Goal: Information Seeking & Learning: Learn about a topic

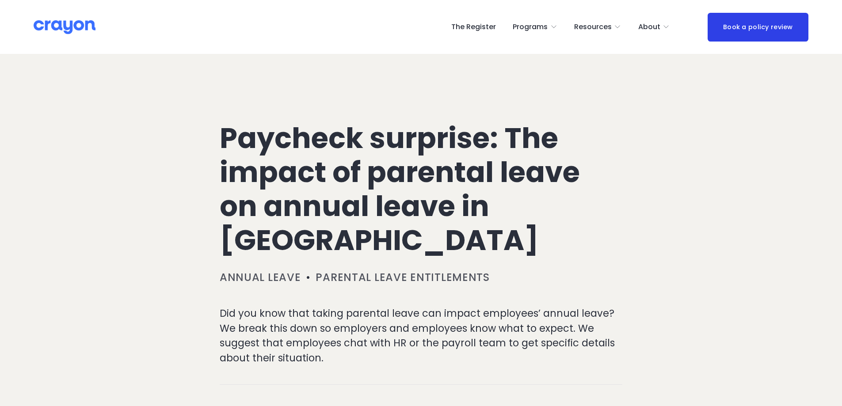
scroll to position [354, 0]
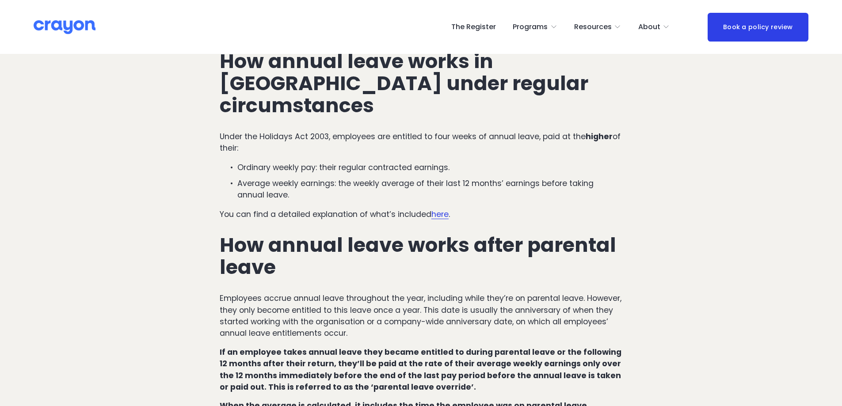
click at [488, 185] on div "How annual leave works in [GEOGRAPHIC_DATA] under regular circumstances Under t…" at bounding box center [421, 263] width 403 height 427
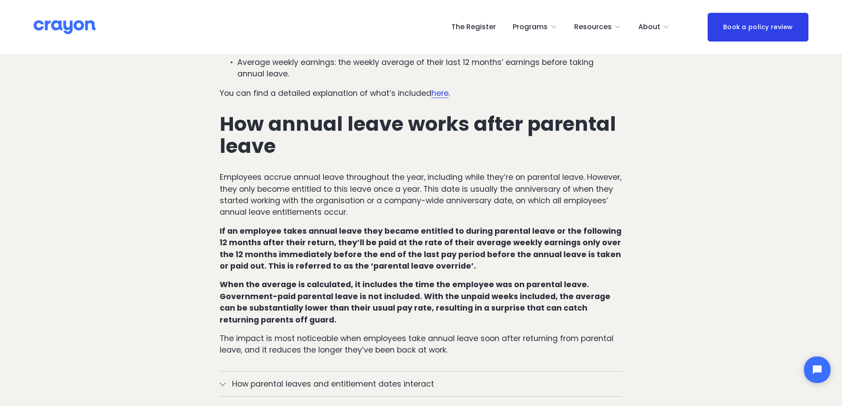
scroll to position [486, 0]
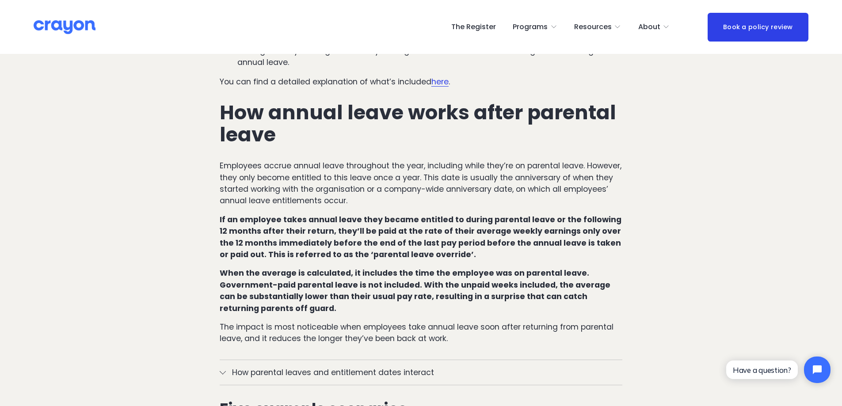
click at [395, 180] on p "Employees accrue annual leave throughout the year, including while they’re on p…" at bounding box center [421, 183] width 403 height 47
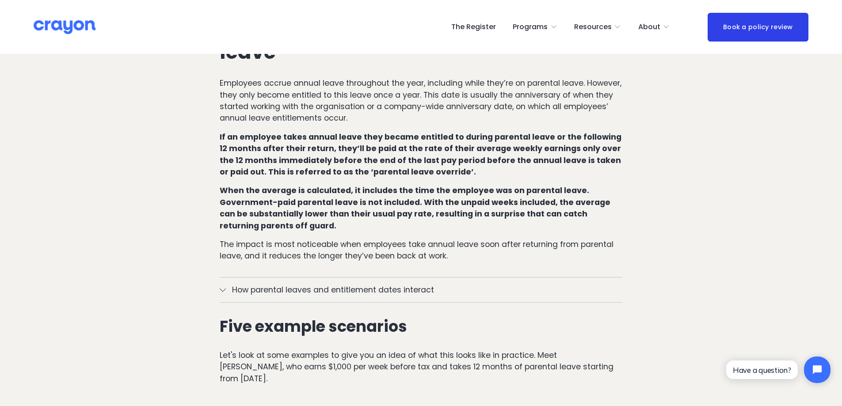
scroll to position [574, 0]
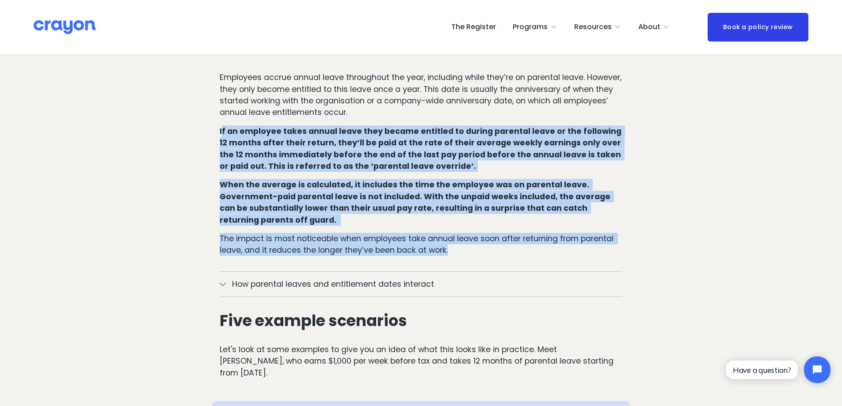
drag, startPoint x: 221, startPoint y: 110, endPoint x: 457, endPoint y: 236, distance: 267.7
click at [457, 236] on div "How annual leave works in [GEOGRAPHIC_DATA] under regular circumstances Under t…" at bounding box center [421, 43] width 418 height 442
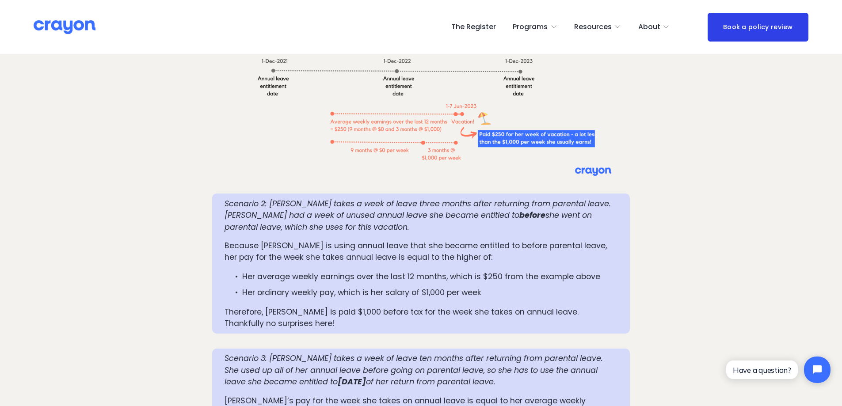
scroll to position [1061, 0]
click at [346, 198] on em "Scenario 2: [PERSON_NAME] takes a week of leave three months after returning fr…" at bounding box center [418, 209] width 388 height 22
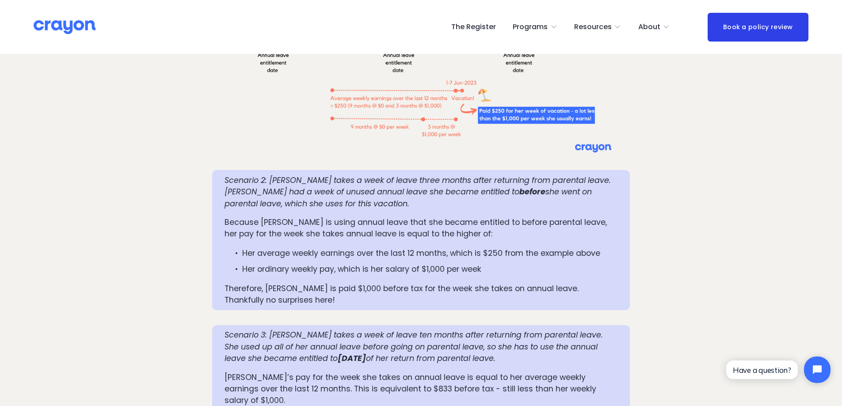
scroll to position [1105, 0]
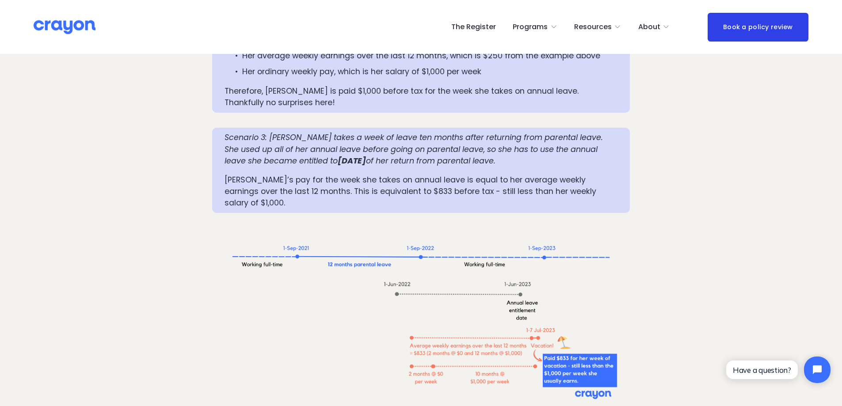
scroll to position [1282, 0]
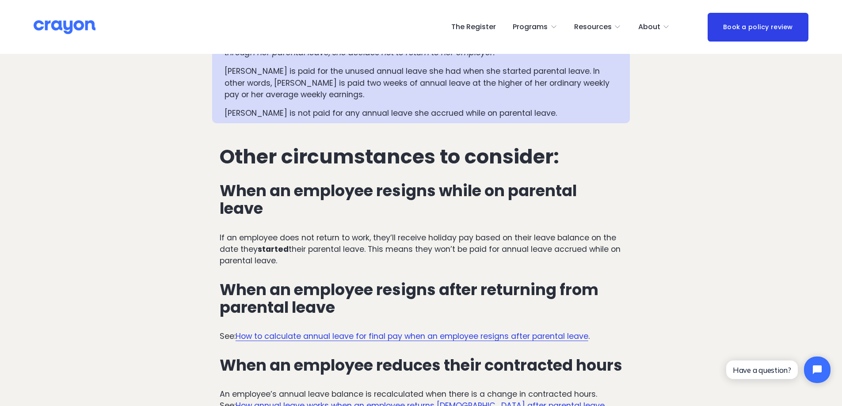
scroll to position [2077, 0]
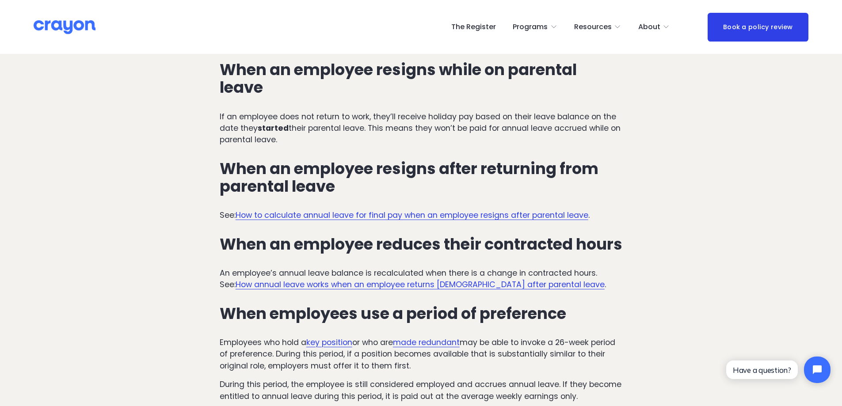
click at [432, 236] on h3 "When an employee reduces their contracted hours" at bounding box center [421, 245] width 403 height 18
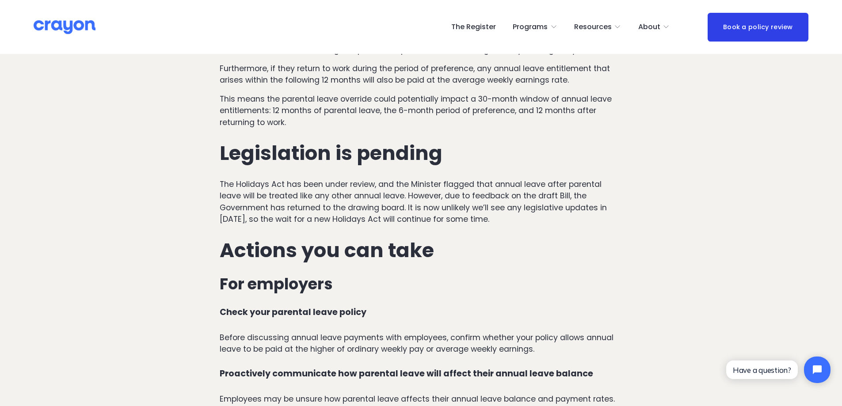
scroll to position [2475, 0]
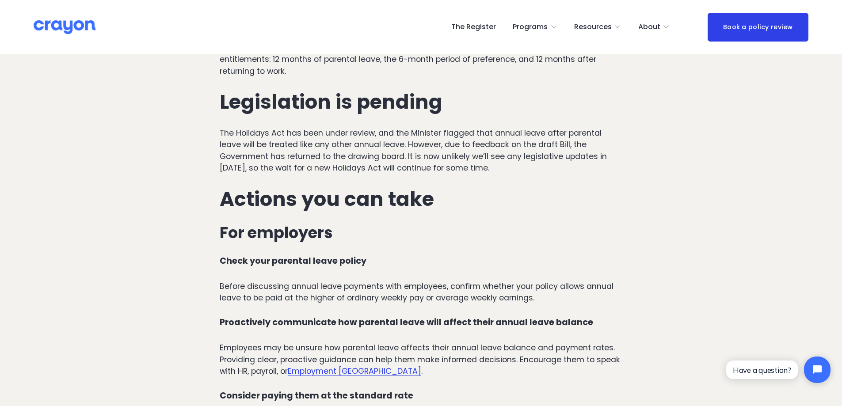
click at [502, 141] on p "The Holidays Act has been under review, and the Minister flagged that annual le…" at bounding box center [421, 150] width 403 height 47
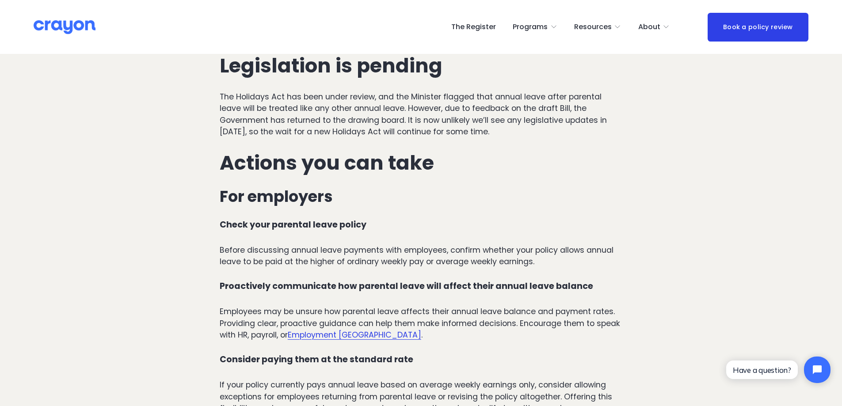
scroll to position [2563, 0]
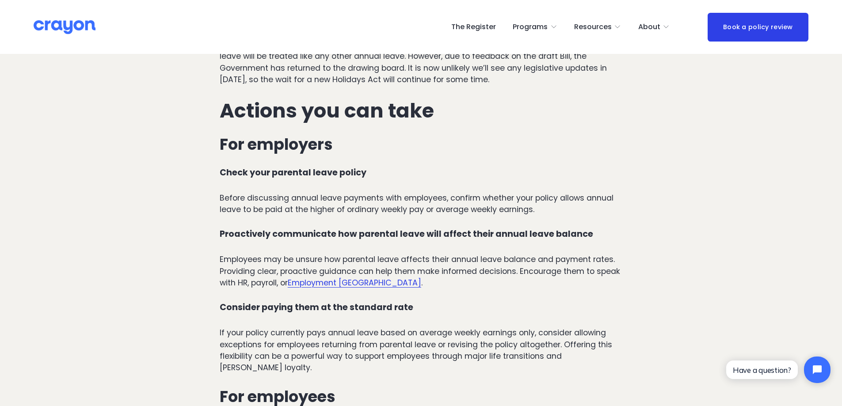
click at [522, 192] on p "Before discussing annual leave payments with employees, confirm whether your po…" at bounding box center [421, 203] width 403 height 23
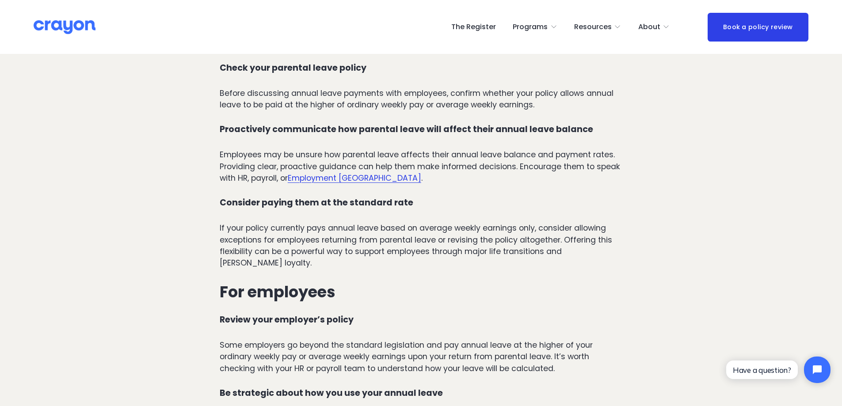
scroll to position [2696, 0]
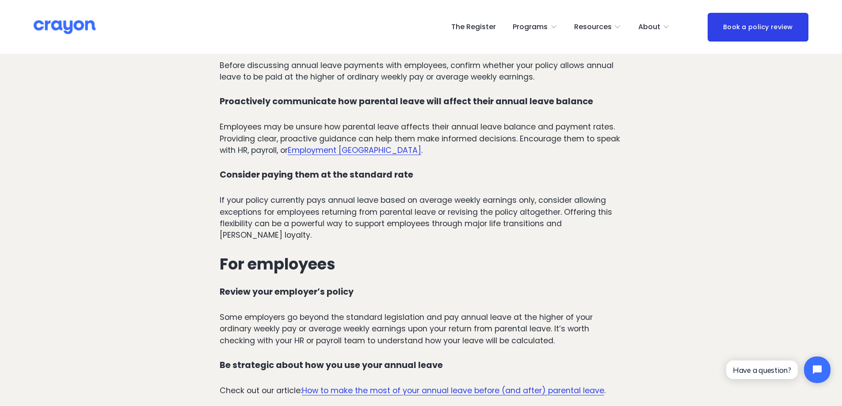
drag, startPoint x: 343, startPoint y: 122, endPoint x: 342, endPoint y: 127, distance: 5.2
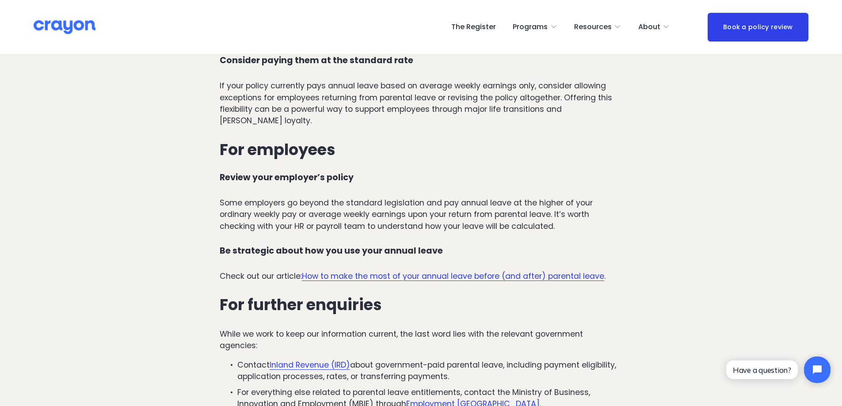
scroll to position [2828, 0]
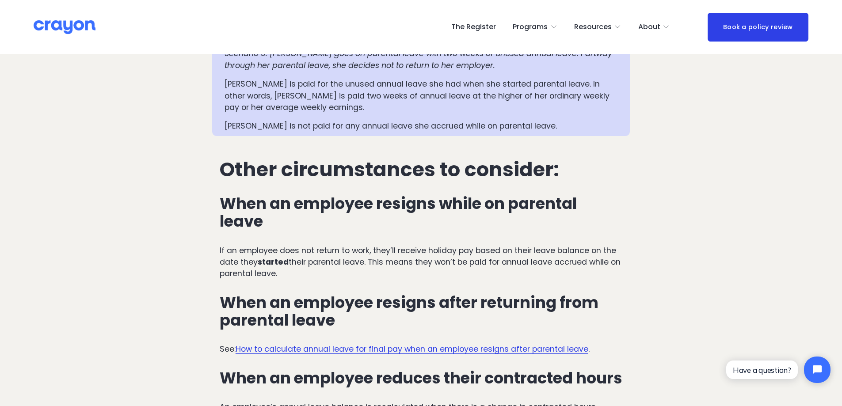
scroll to position [1900, 0]
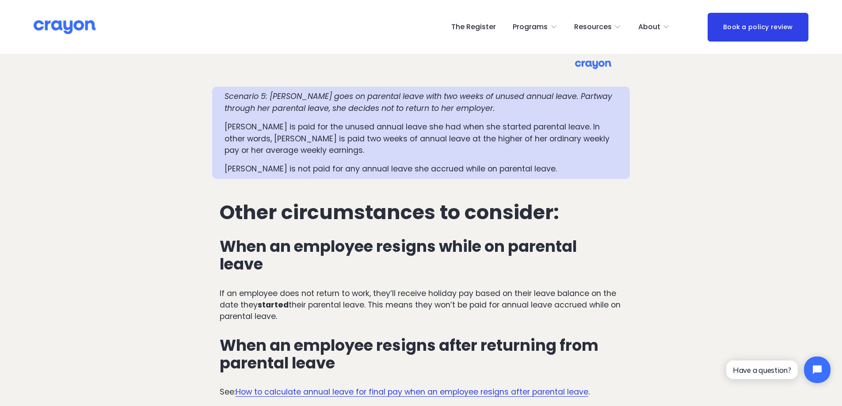
click at [222, 202] on h2 "Other circumstances to consider:" at bounding box center [421, 213] width 403 height 22
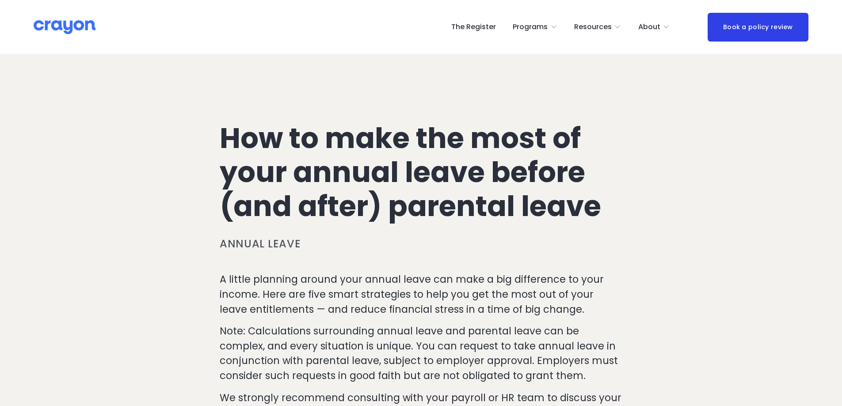
click at [472, 133] on h1 "How to make the most of your annual leave before (and after) parental leave" at bounding box center [421, 173] width 403 height 102
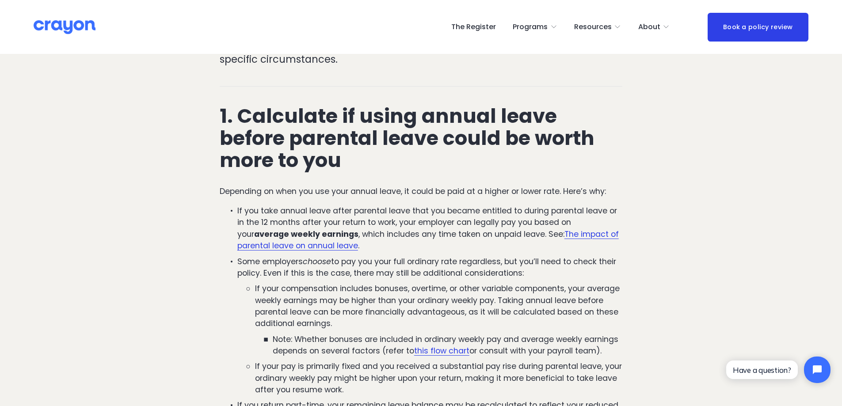
scroll to position [354, 0]
click at [393, 133] on h2 "1. Calculate if using annual leave before parental leave could be worth more to…" at bounding box center [421, 138] width 403 height 66
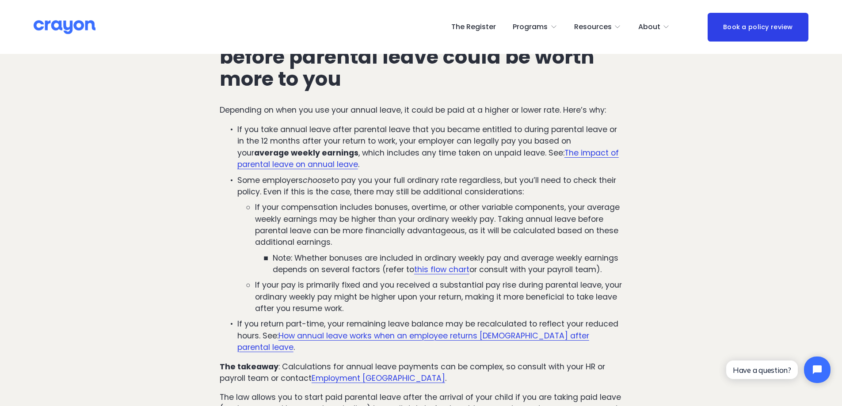
scroll to position [442, 0]
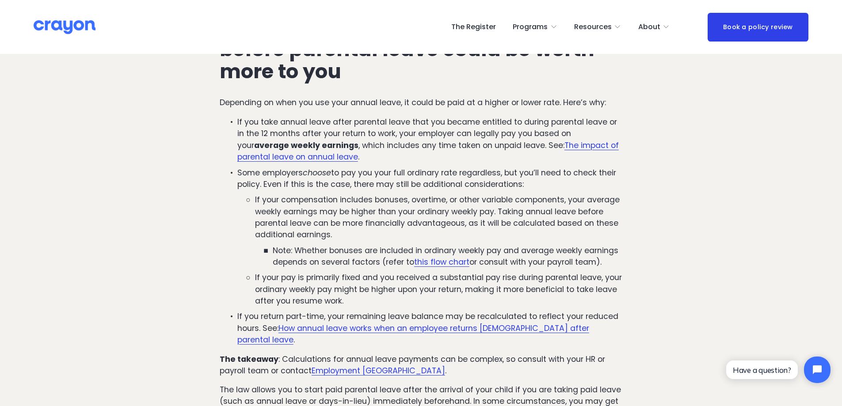
click at [411, 154] on p "If you take annual leave after parental leave that you became entitled to durin…" at bounding box center [429, 139] width 385 height 47
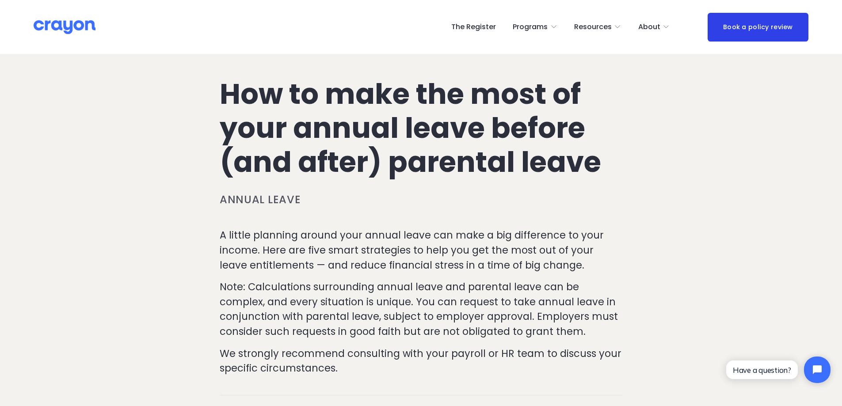
scroll to position [0, 0]
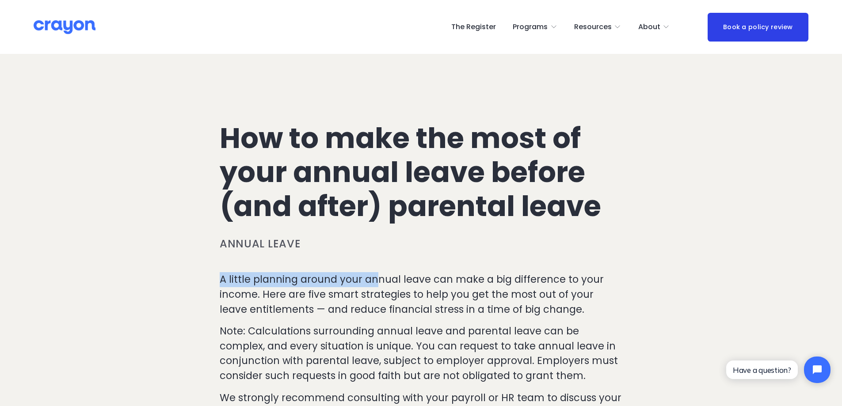
click at [411, 173] on h1 "How to make the most of your annual leave before (and after) parental leave" at bounding box center [421, 173] width 403 height 102
click at [501, 155] on h1 "How to make the most of your annual leave before (and after) parental leave" at bounding box center [421, 173] width 403 height 102
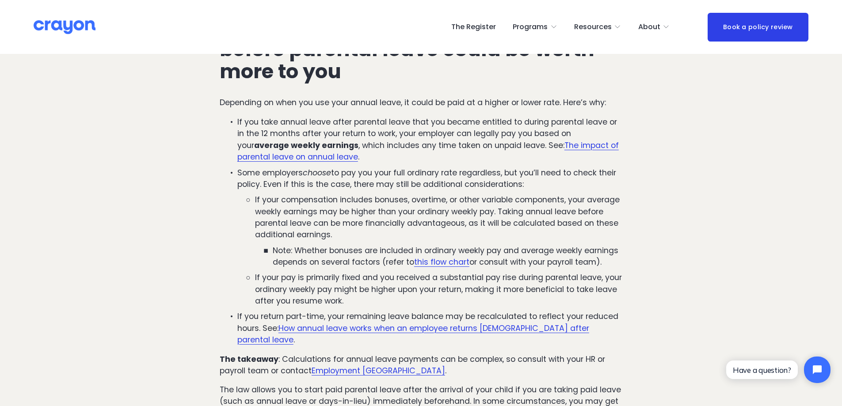
scroll to position [265, 0]
